Goal: Task Accomplishment & Management: Manage account settings

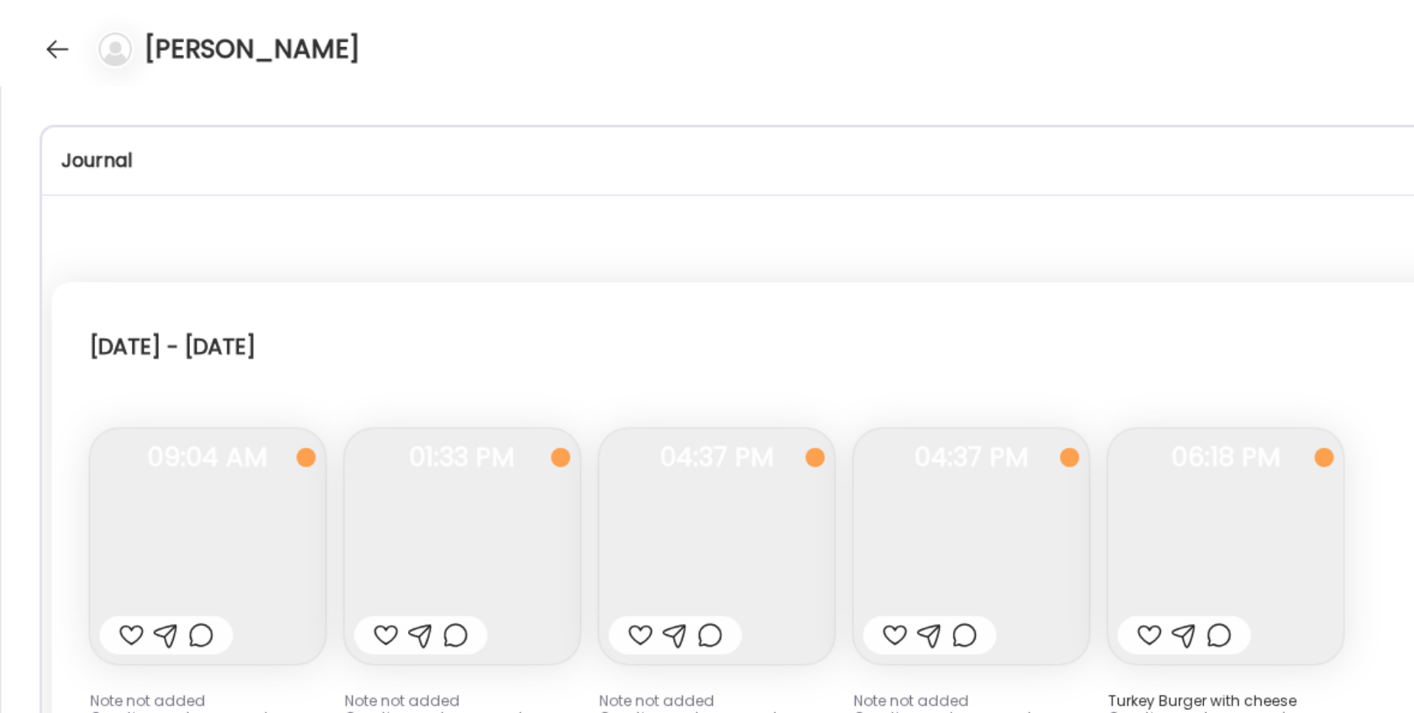
scroll to position [6078, 0]
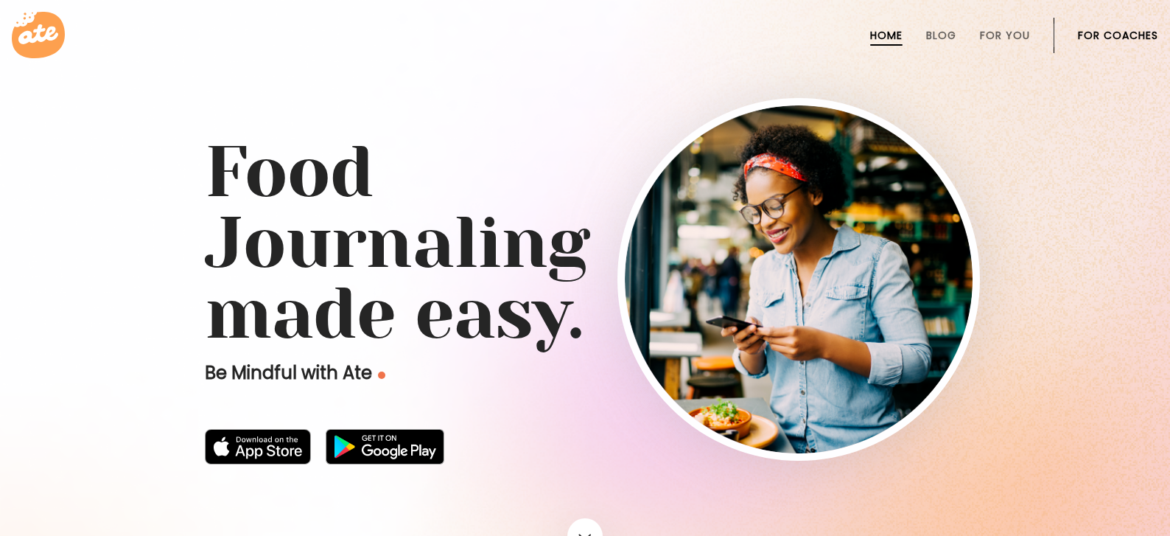
click at [1110, 43] on li "For Coaches" at bounding box center [1118, 35] width 80 height 35
click at [1111, 35] on link "For Coaches" at bounding box center [1118, 35] width 80 height 12
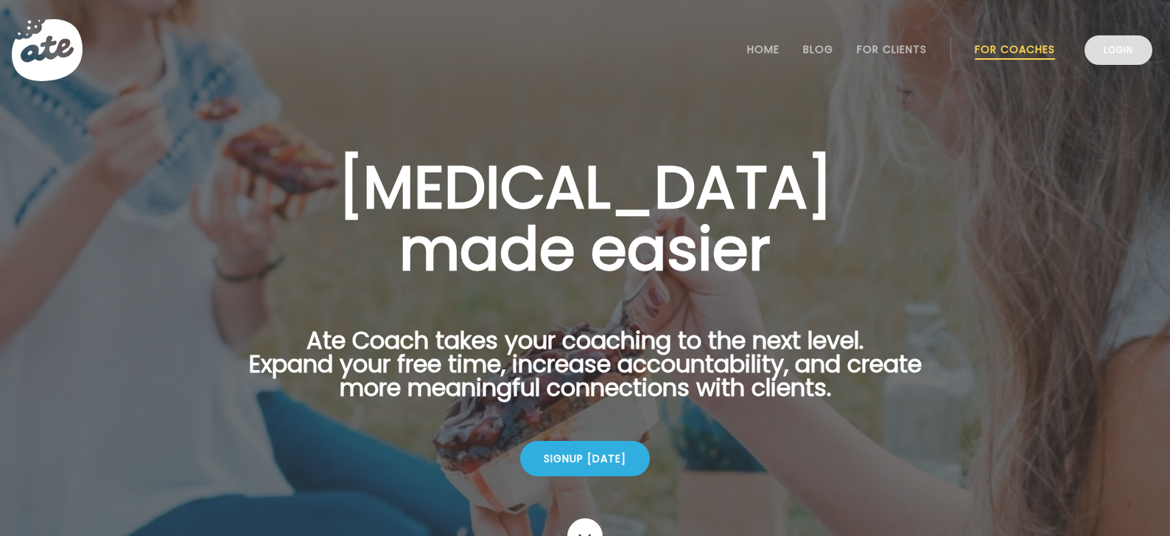
click at [1106, 46] on link "Login" at bounding box center [1118, 49] width 68 height 29
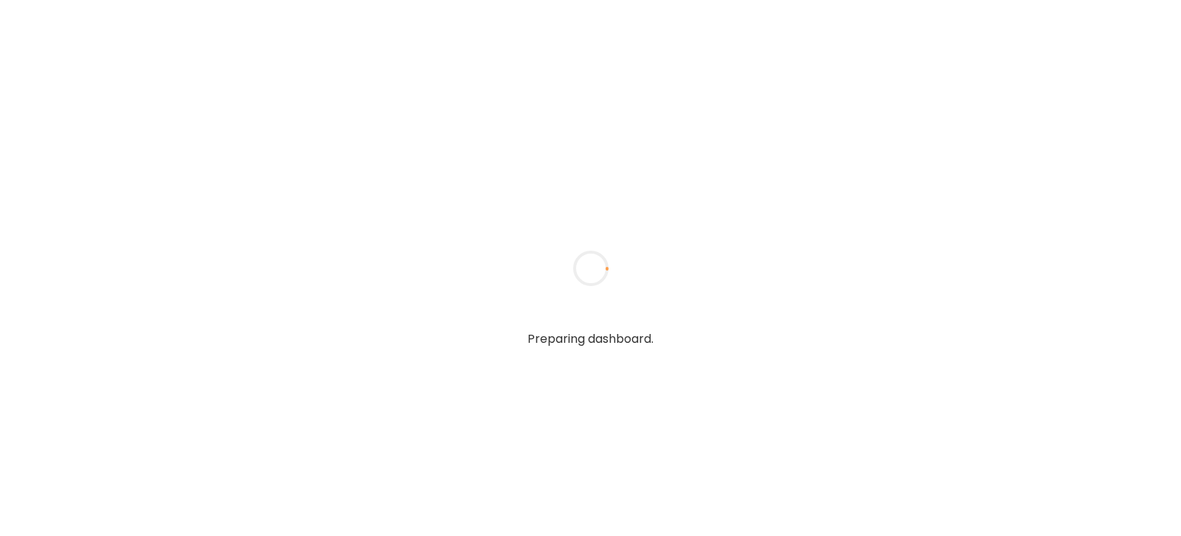
type input "**********"
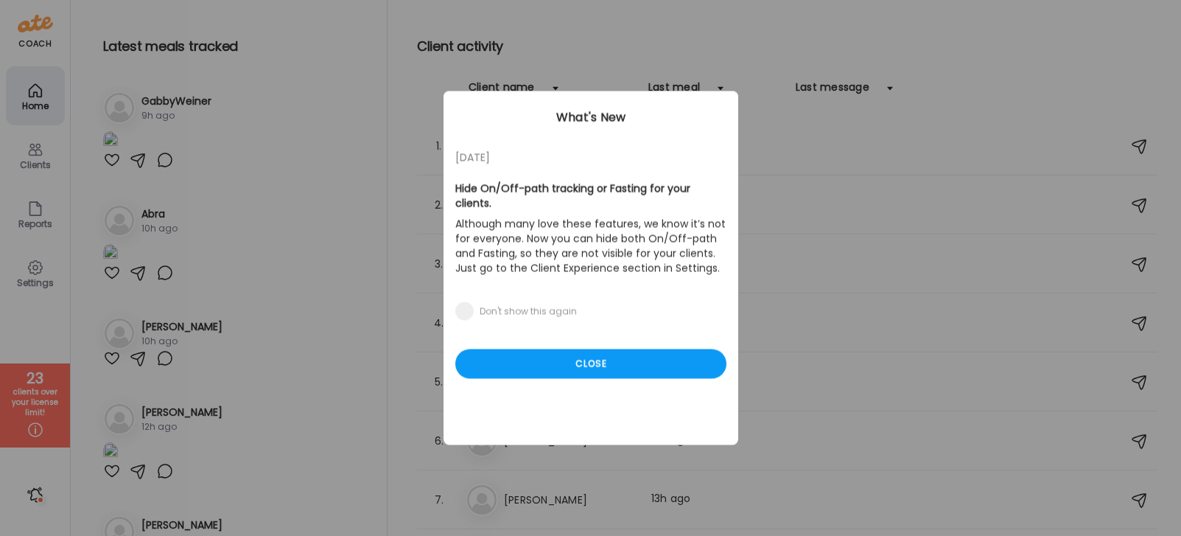
click at [573, 365] on div "05/27/23 Hide On/Off-path tracking or Fasting for your clients. Although many l…" at bounding box center [590, 268] width 295 height 354
click at [570, 351] on div "Close" at bounding box center [590, 363] width 271 height 29
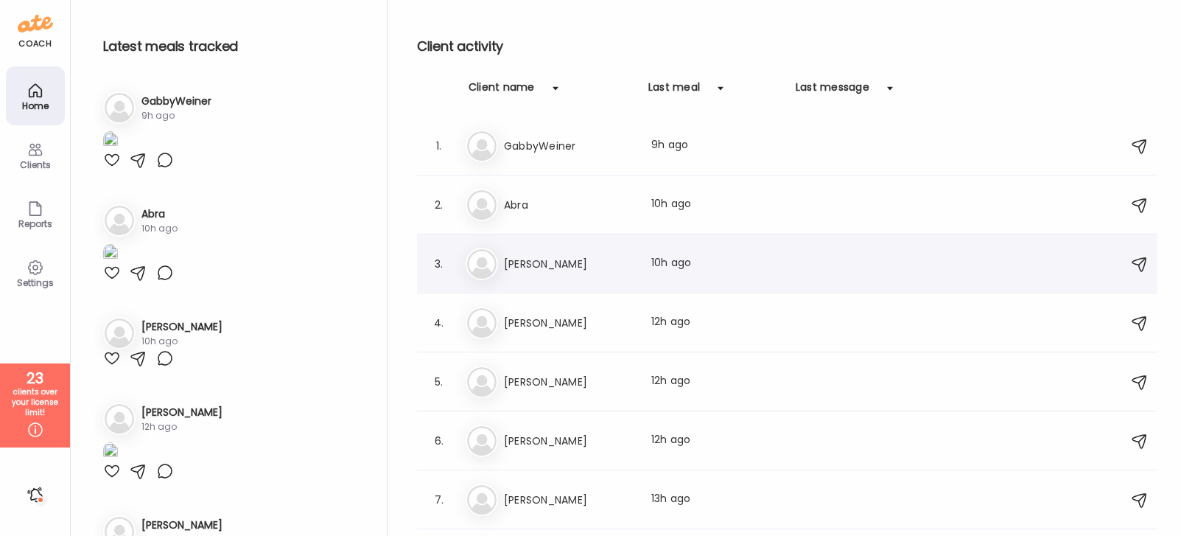
click at [600, 286] on div "3. Je Jess Last meal: 10h ago" at bounding box center [787, 263] width 740 height 59
click at [580, 262] on h3 "Jess" at bounding box center [569, 264] width 130 height 18
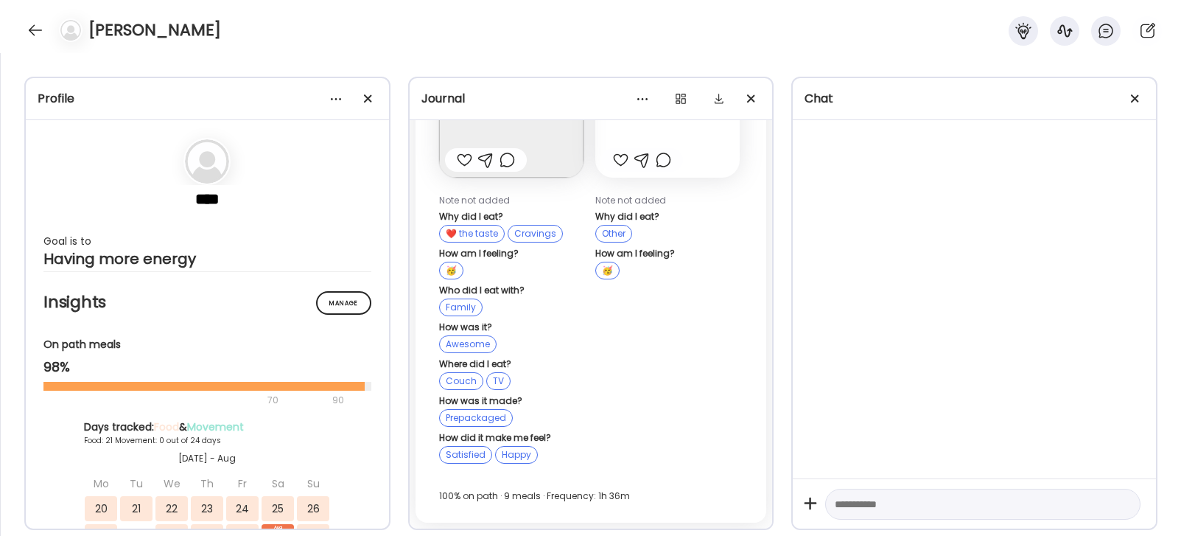
scroll to position [76574, 0]
click at [1140, 98] on div at bounding box center [1134, 98] width 29 height 29
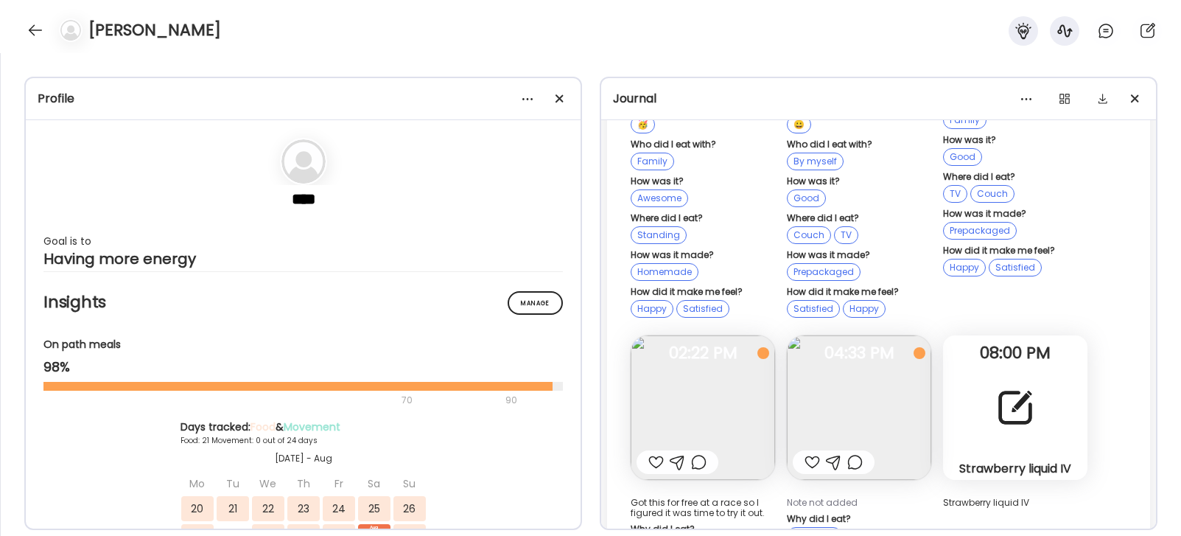
scroll to position [33481, 0]
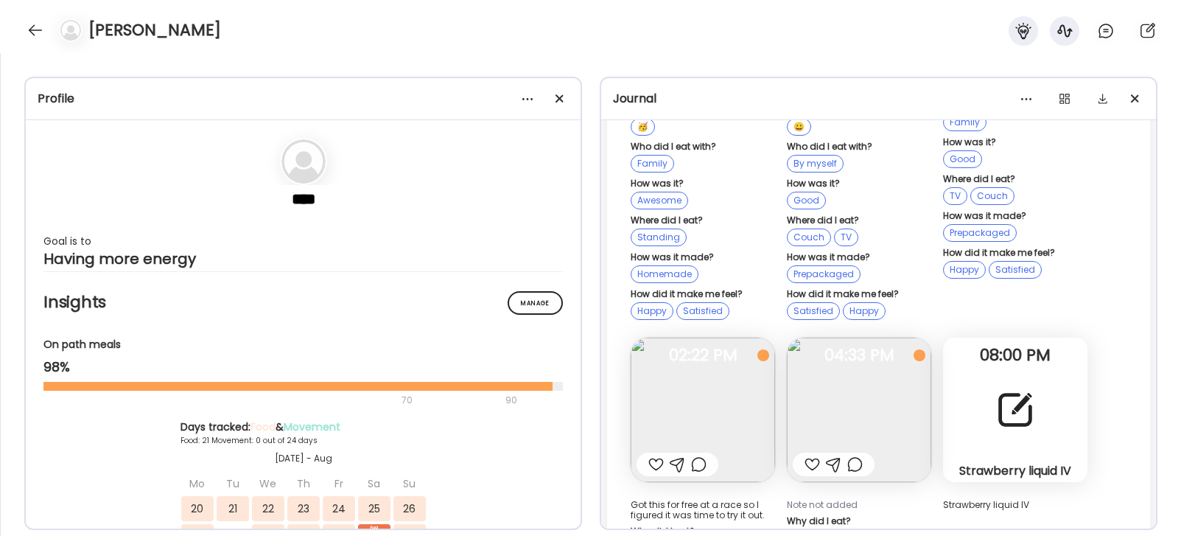
click at [897, 355] on img at bounding box center [859, 409] width 144 height 144
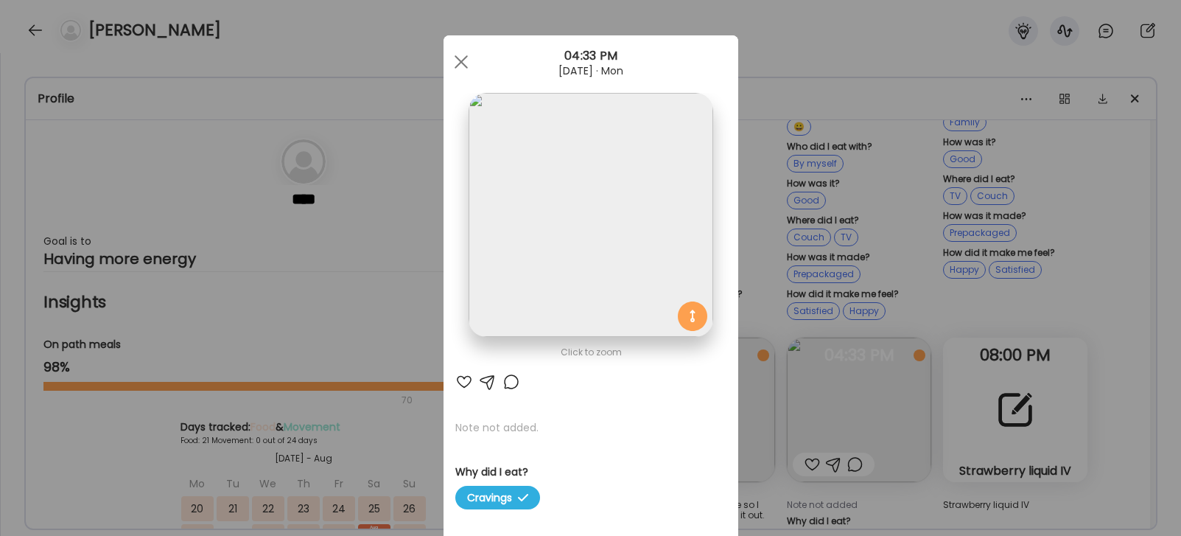
click at [1065, 210] on div "Ate Coach Dashboard Wahoo! It’s official Take a moment to set up your Coach Pro…" at bounding box center [590, 268] width 1181 height 536
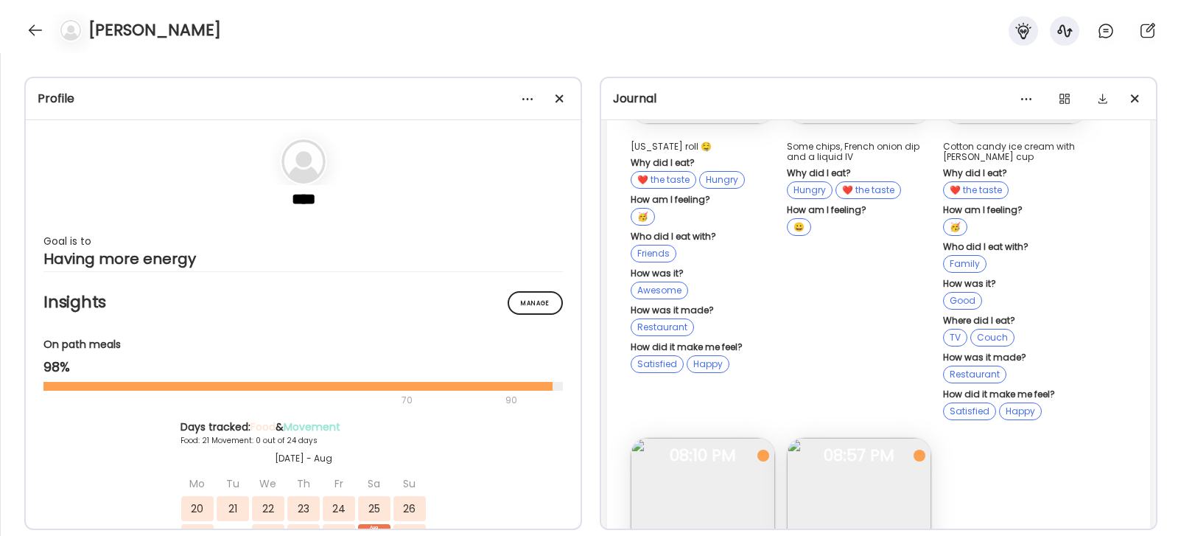
scroll to position [31355, 0]
click at [21, 24] on div "Jess" at bounding box center [590, 26] width 1181 height 53
click at [30, 27] on div at bounding box center [36, 30] width 24 height 24
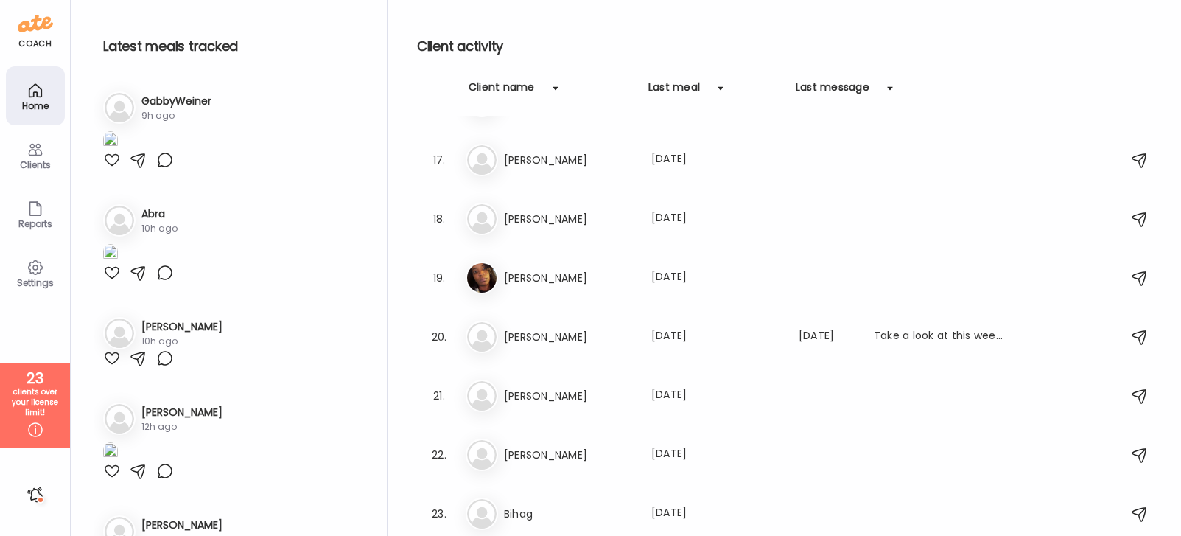
scroll to position [931, 0]
